Goal: Information Seeking & Learning: Learn about a topic

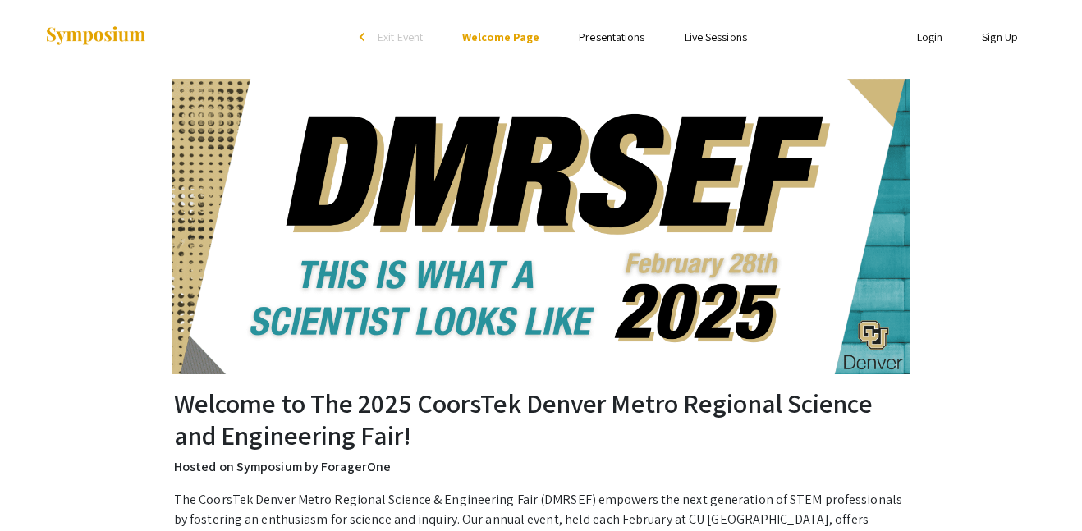
click at [608, 39] on link "Presentations" at bounding box center [612, 37] width 66 height 15
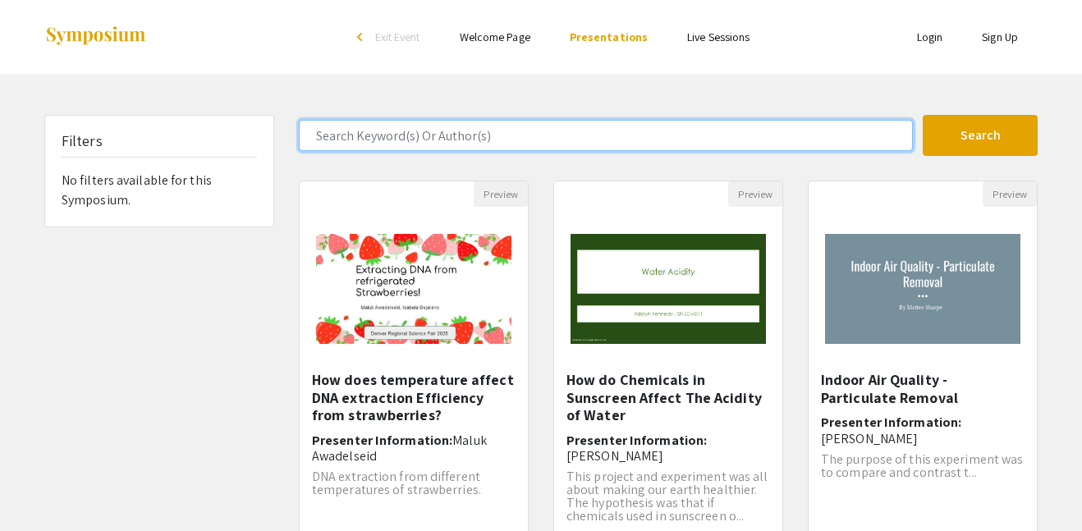
click at [681, 128] on input "Search Keyword(s) Or Author(s)" at bounding box center [606, 135] width 614 height 31
click at [922, 115] on button "Search" at bounding box center [979, 135] width 115 height 41
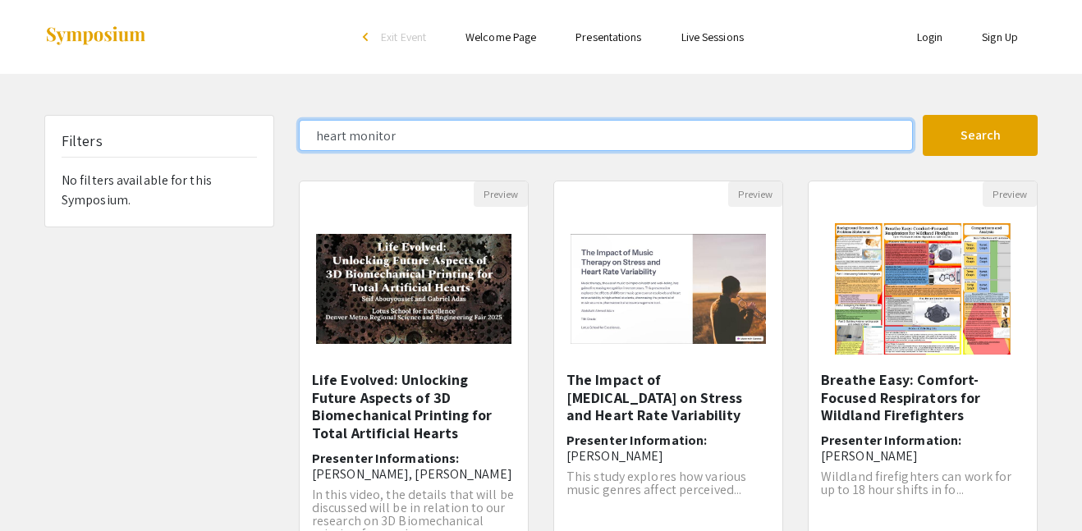
click at [922, 115] on button "Search" at bounding box center [979, 135] width 115 height 41
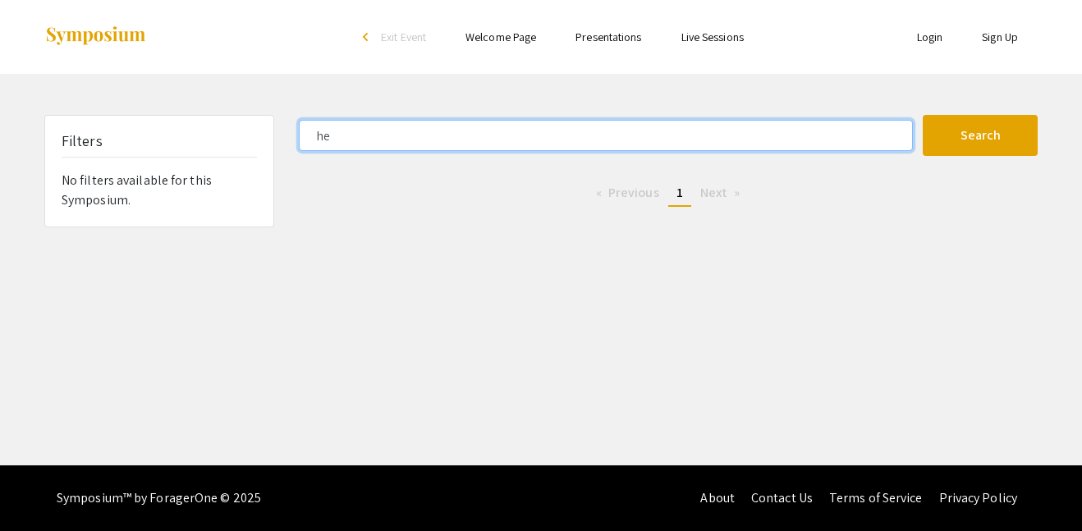
type input "h"
click at [922, 115] on button "Search" at bounding box center [979, 135] width 115 height 41
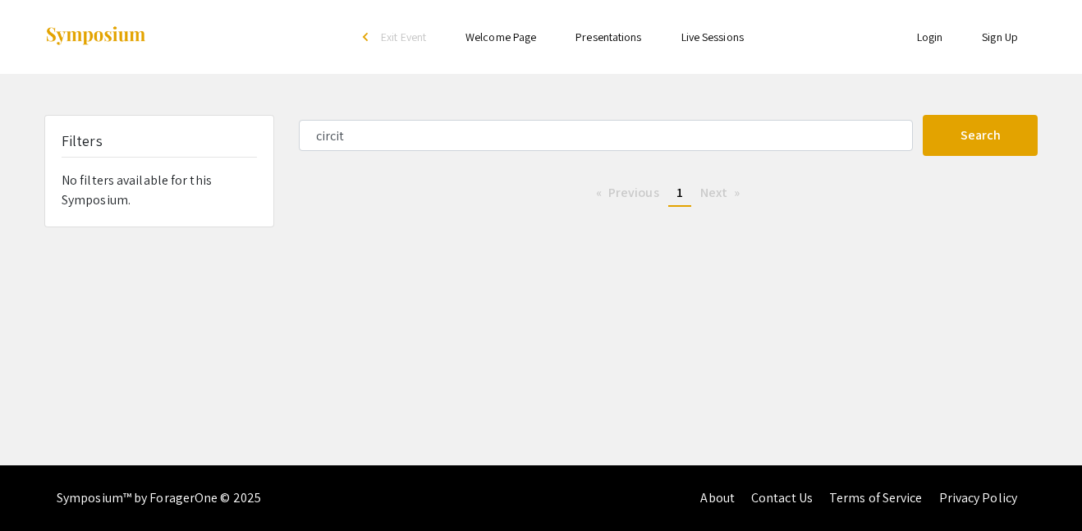
click at [222, 487] on div "Symposium™ by ForagerOne © 2025" at bounding box center [159, 498] width 204 height 66
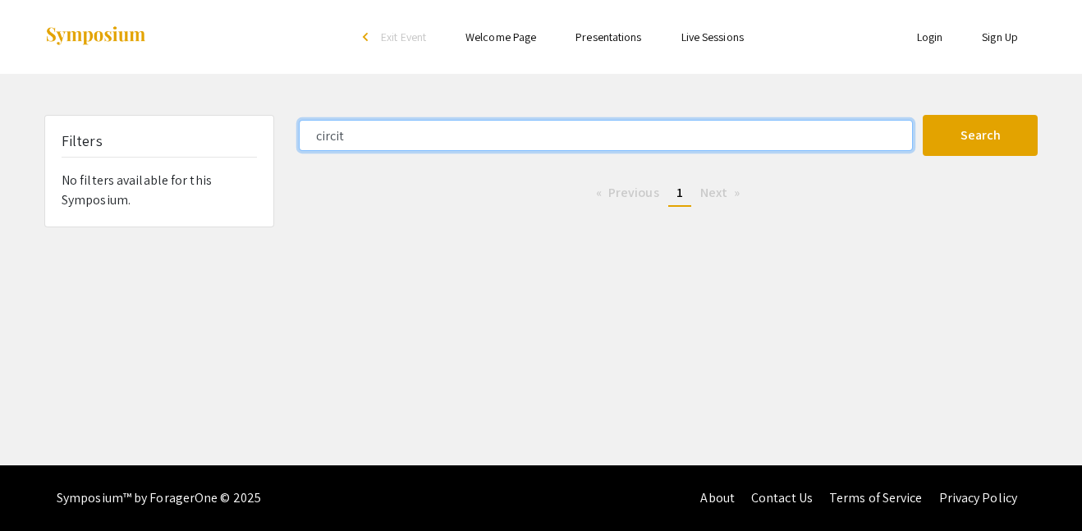
click at [336, 143] on input "circit" at bounding box center [606, 135] width 614 height 31
click at [922, 115] on button "Search" at bounding box center [979, 135] width 115 height 41
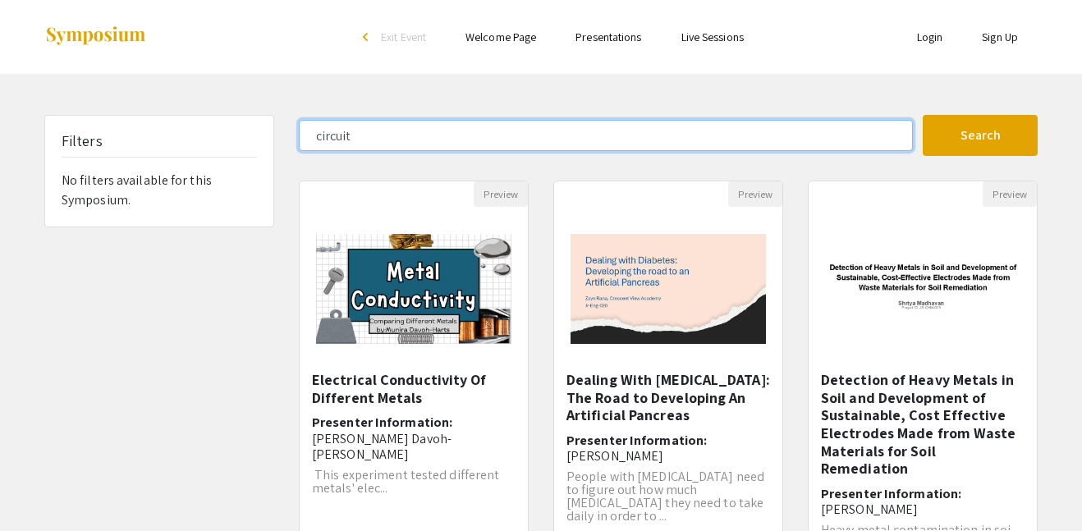
click at [400, 128] on input "circuit" at bounding box center [606, 135] width 614 height 31
type input "c"
type input "[PERSON_NAME]"
click at [922, 115] on button "Search" at bounding box center [979, 135] width 115 height 41
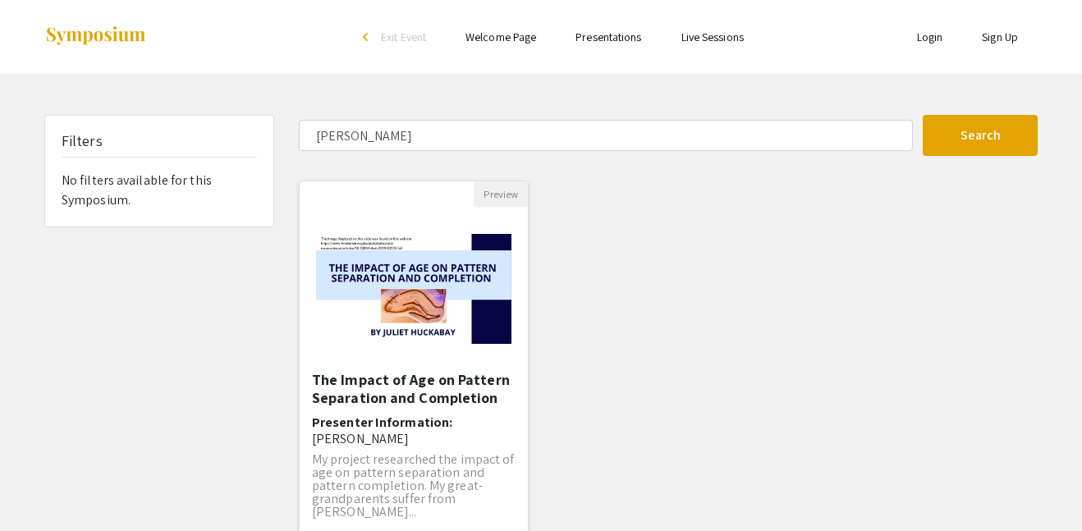
click at [441, 302] on img "Open Presentation <p><strong>The Impact of Age on Pattern Separation and Comple…" at bounding box center [414, 288] width 228 height 143
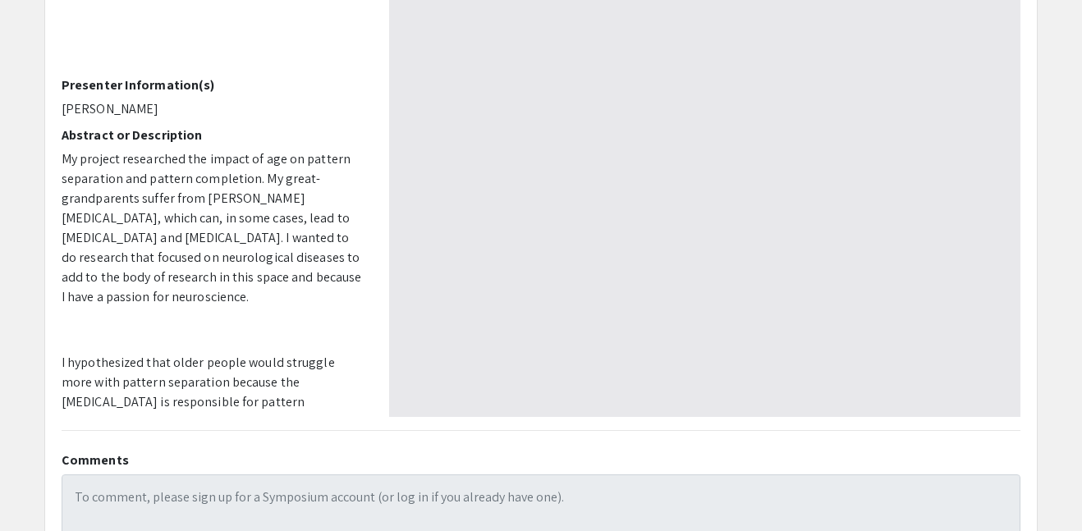
select select "custom"
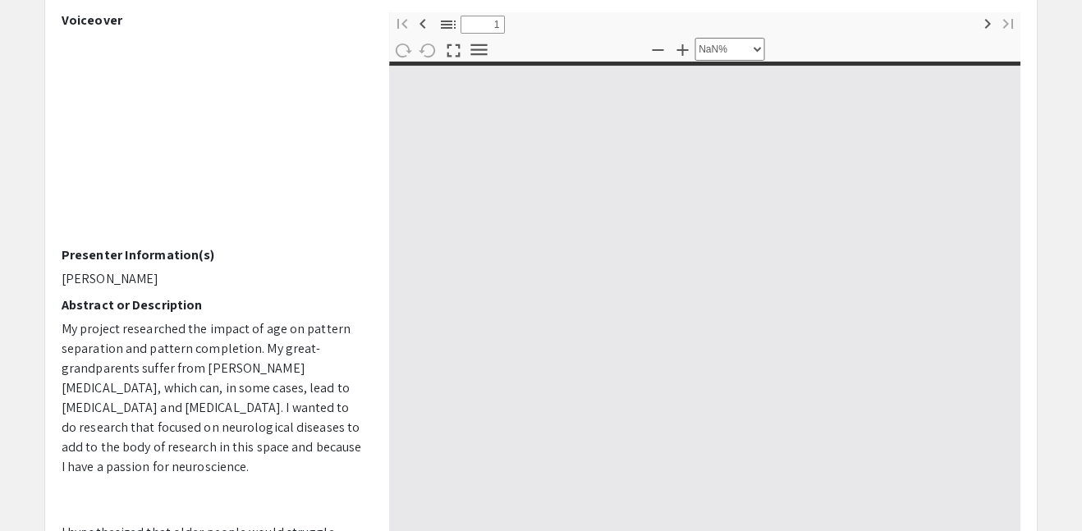
scroll to position [157, 0]
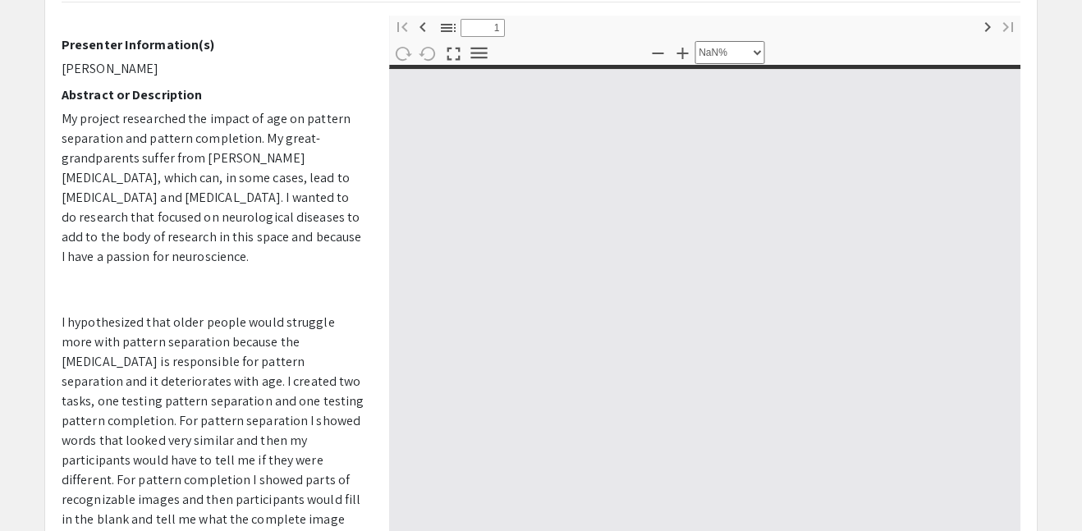
type input "0"
select select "custom"
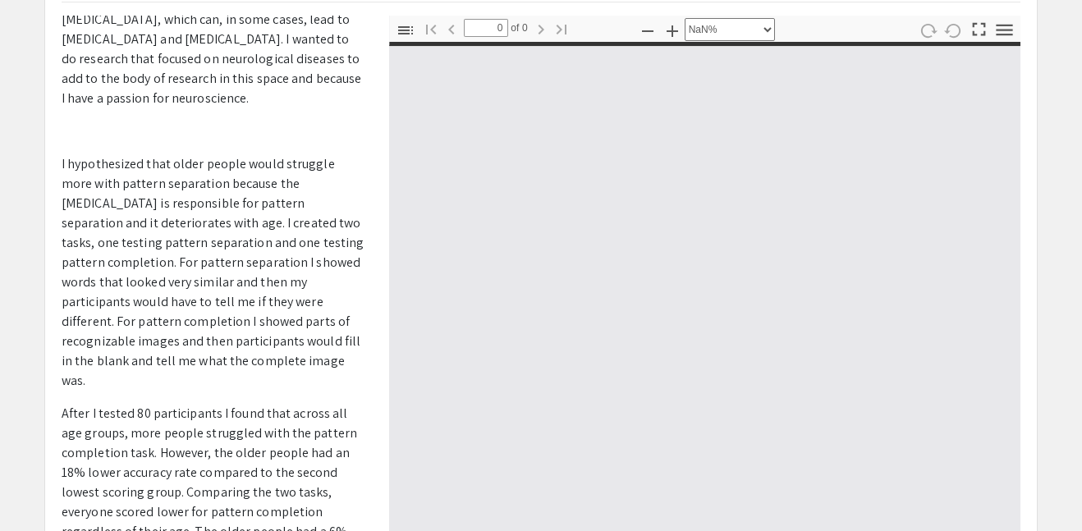
scroll to position [0, 0]
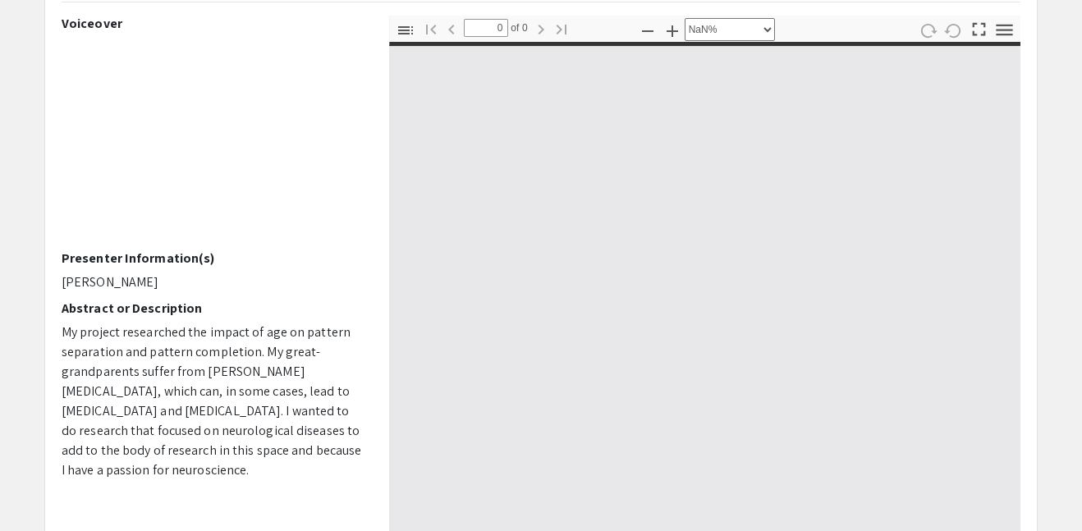
type input "1"
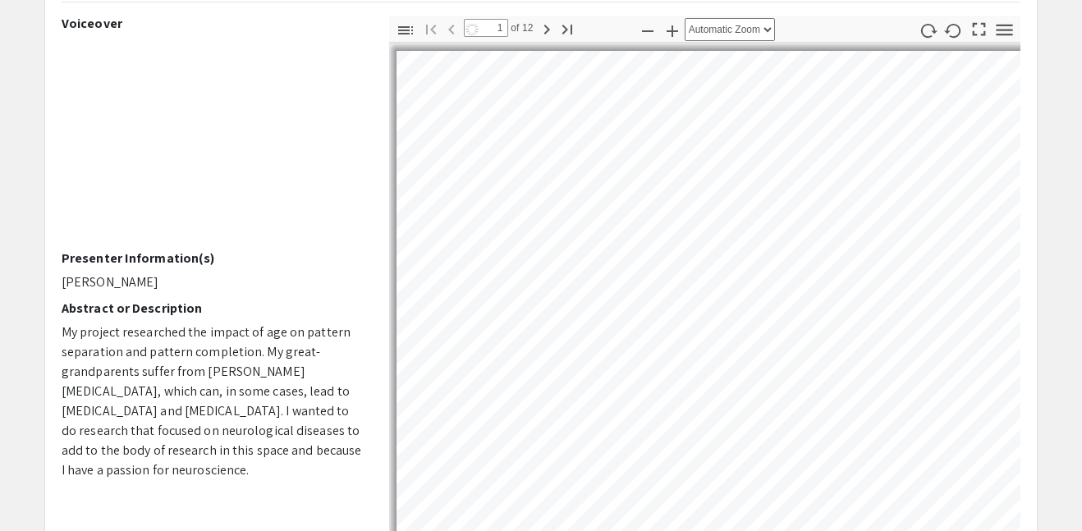
select select "auto"
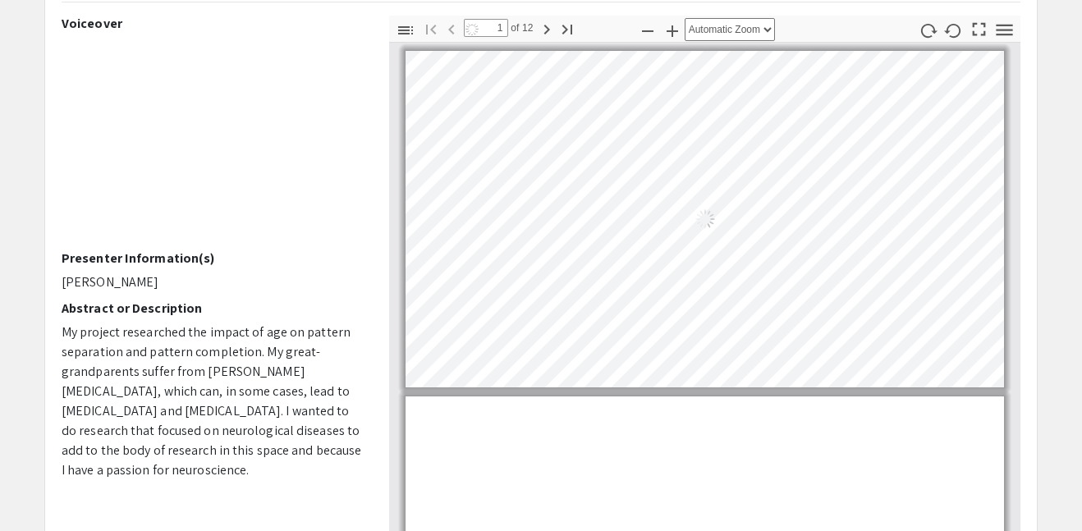
scroll to position [5, 0]
